Goal: Book appointment/travel/reservation

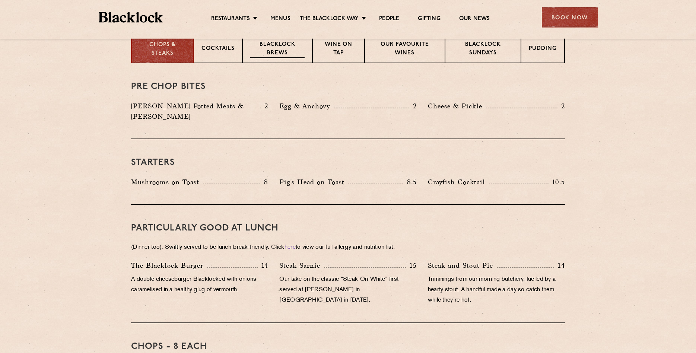
scroll to position [241, 0]
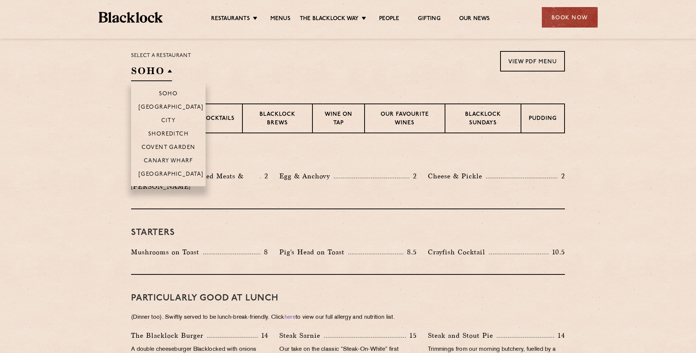
click at [170, 70] on h2 "SOHO" at bounding box center [151, 72] width 41 height 17
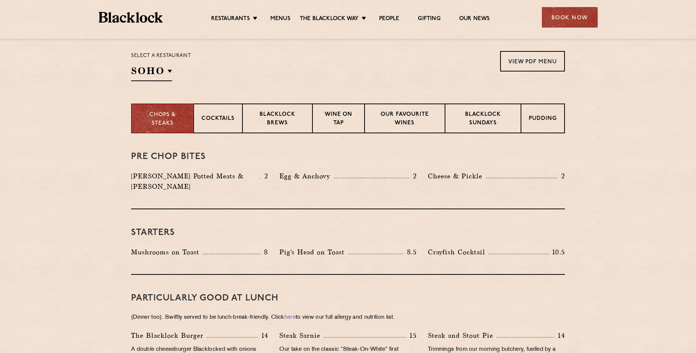
click at [266, 80] on div "Select a restaurant SOHO Soho Birmingham City Shoreditch Covent Garden Canary W…" at bounding box center [348, 66] width 434 height 30
click at [279, 20] on link "Menus" at bounding box center [280, 19] width 20 height 8
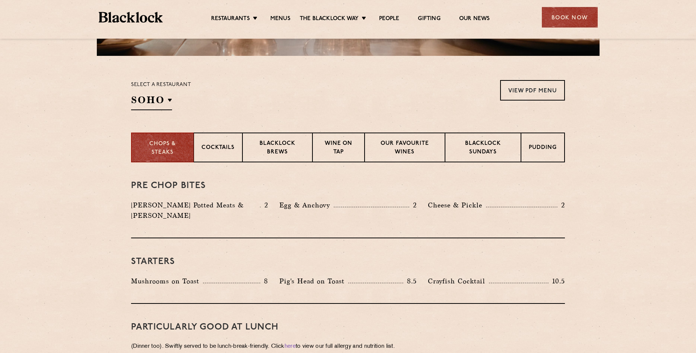
scroll to position [207, 0]
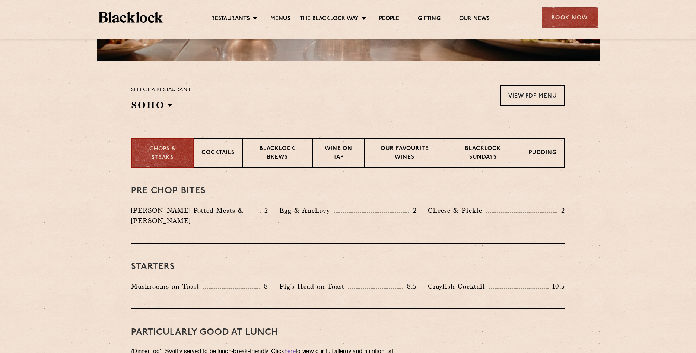
click at [475, 156] on p "Blacklock Sundays" at bounding box center [483, 154] width 60 height 18
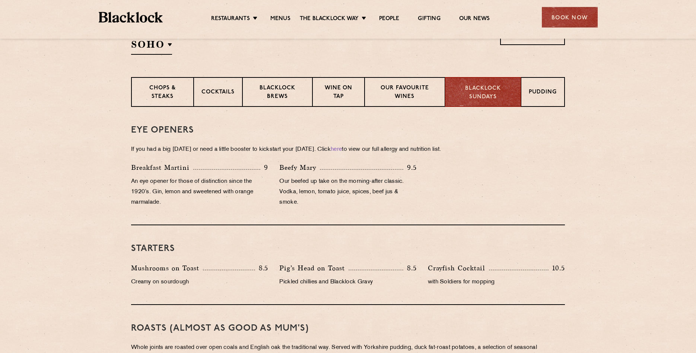
scroll to position [247, 0]
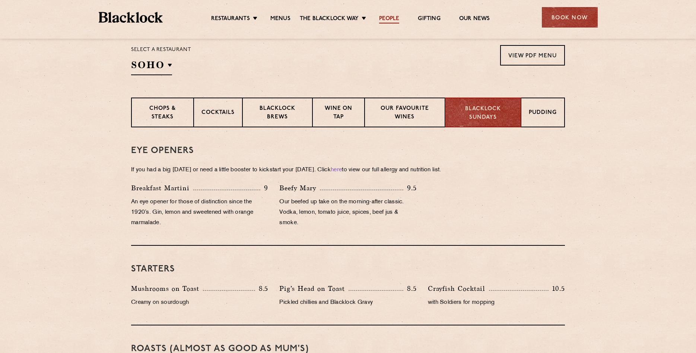
click at [388, 18] on link "People" at bounding box center [389, 19] width 20 height 8
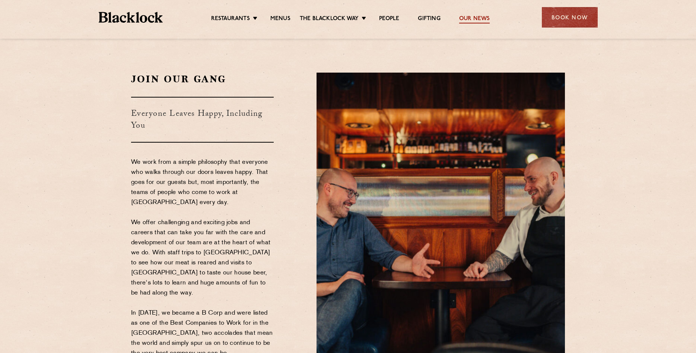
click at [472, 19] on link "Our News" at bounding box center [474, 19] width 31 height 8
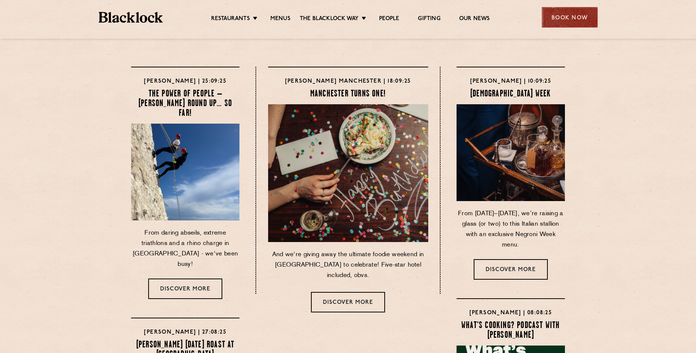
click at [570, 23] on div "Book Now" at bounding box center [570, 17] width 56 height 20
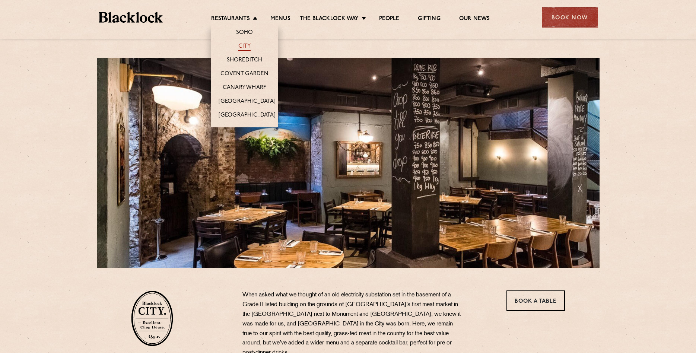
click at [245, 45] on link "City" at bounding box center [244, 47] width 13 height 8
click at [240, 31] on link "Soho" at bounding box center [244, 33] width 17 height 8
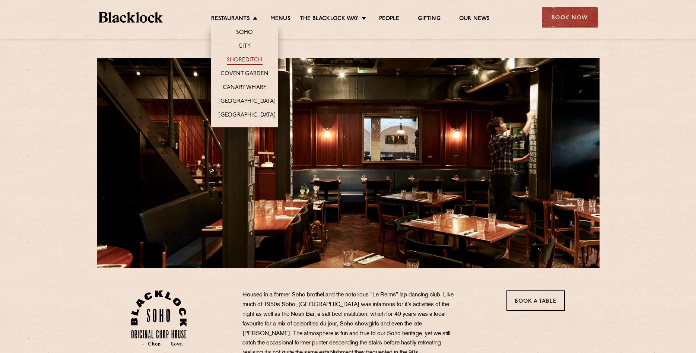
click at [236, 59] on link "Shoreditch" at bounding box center [245, 61] width 36 height 8
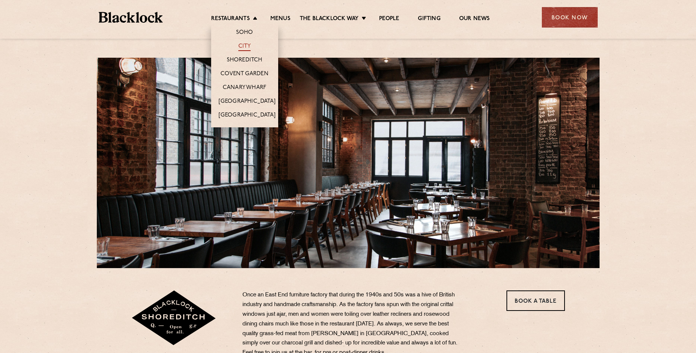
click at [245, 45] on link "City" at bounding box center [244, 47] width 13 height 8
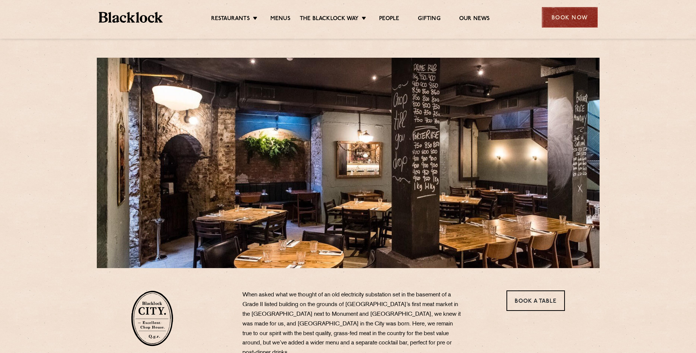
click at [576, 25] on div "Book Now" at bounding box center [570, 17] width 56 height 20
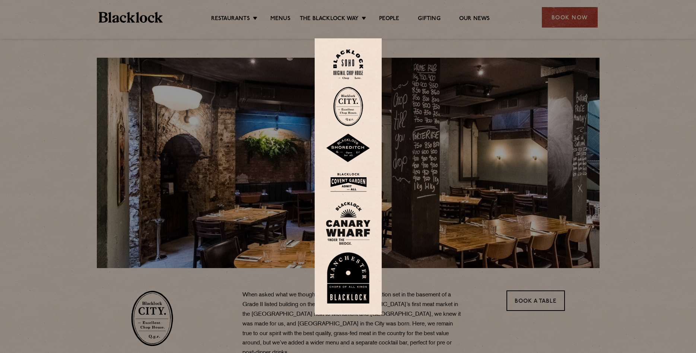
click at [352, 100] on img at bounding box center [348, 106] width 30 height 39
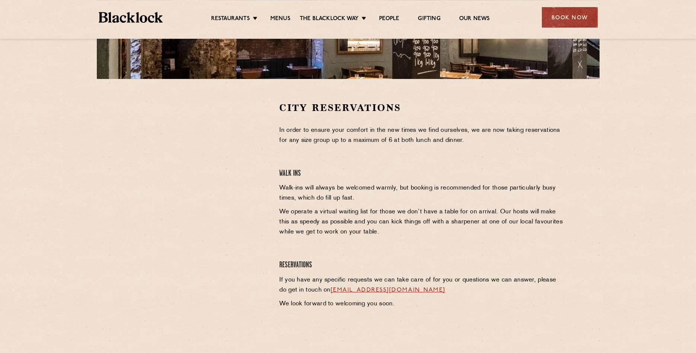
scroll to position [201, 0]
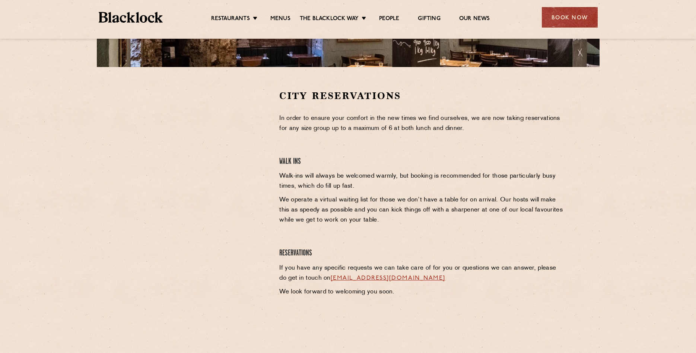
click at [455, 199] on p "We operate a virtual waiting list for those we don’t have a table for on arriva…" at bounding box center [422, 210] width 286 height 30
click at [474, 212] on p "We operate a virtual waiting list for those we don’t have a table for on arriva…" at bounding box center [422, 210] width 286 height 30
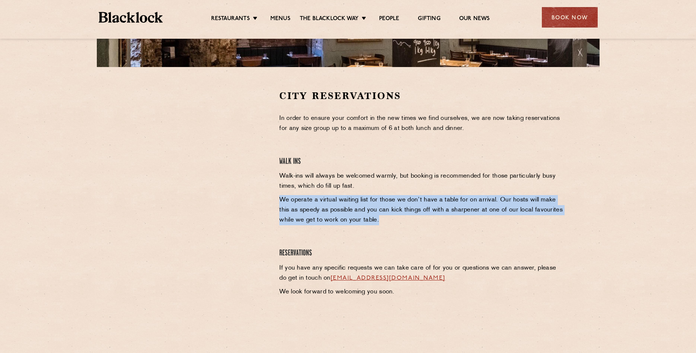
drag, startPoint x: 392, startPoint y: 219, endPoint x: 276, endPoint y: 201, distance: 118.0
click at [276, 201] on div "City Reservations In order to ensure your comfort in the new times we find ours…" at bounding box center [422, 201] width 297 height 225
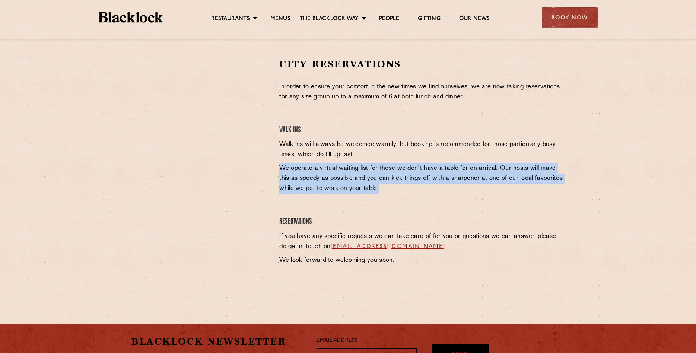
scroll to position [241, 0]
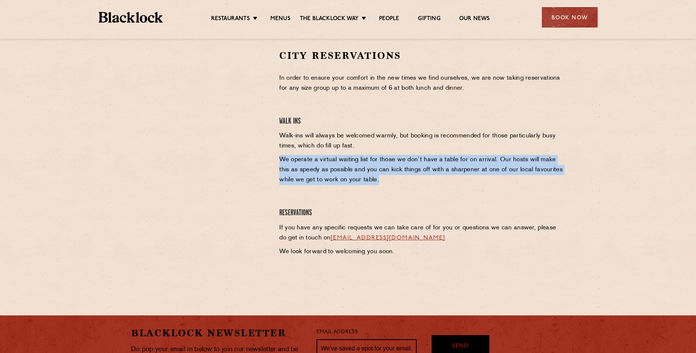
click at [420, 239] on link "cityreservations@theblacklock.com" at bounding box center [388, 238] width 115 height 6
